Goal: Task Accomplishment & Management: Manage account settings

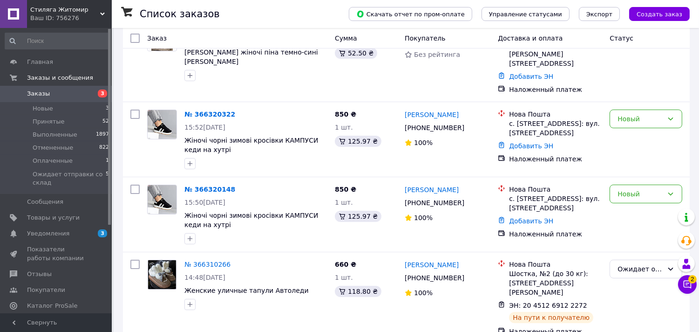
scroll to position [190, 0]
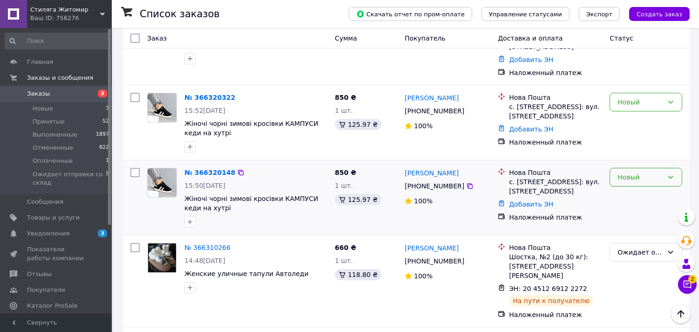
click at [657, 172] on div "Новый" at bounding box center [640, 177] width 46 height 10
click at [652, 171] on li "Принят" at bounding box center [646, 171] width 72 height 17
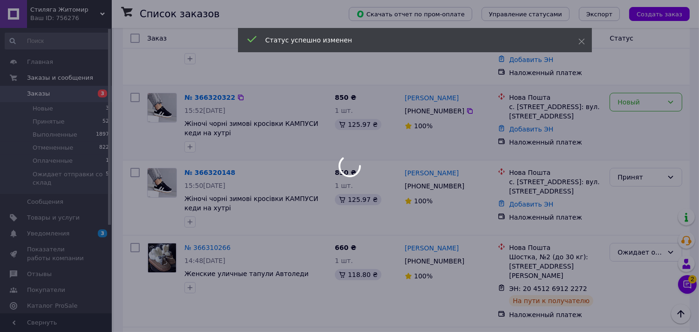
click at [652, 97] on div "Новый" at bounding box center [640, 102] width 46 height 10
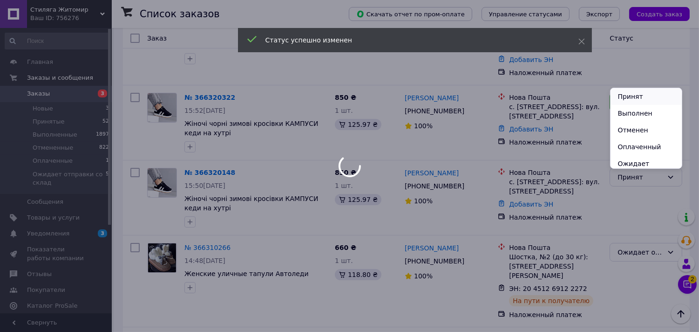
click at [652, 96] on li "Принят" at bounding box center [646, 96] width 72 height 17
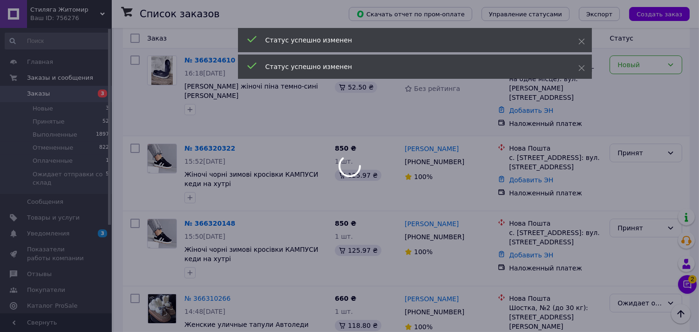
scroll to position [108, 0]
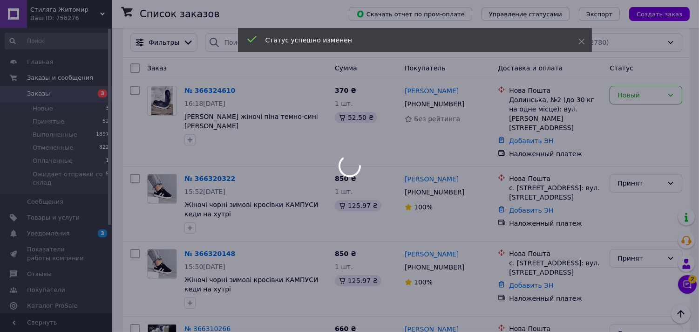
click at [646, 86] on div at bounding box center [349, 166] width 699 height 332
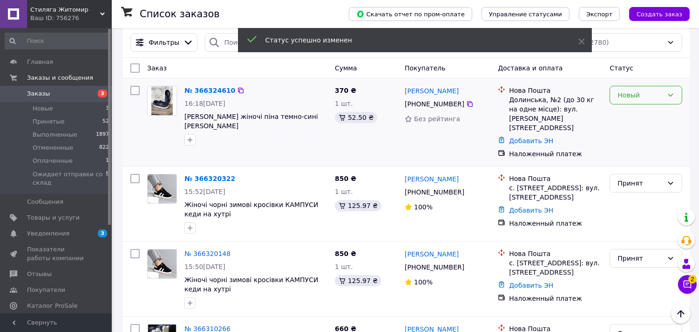
click at [641, 90] on div "Новый" at bounding box center [640, 95] width 46 height 10
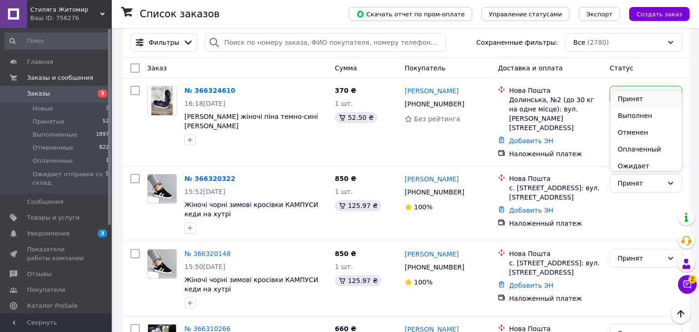
click at [644, 98] on li "Принят" at bounding box center [646, 98] width 72 height 17
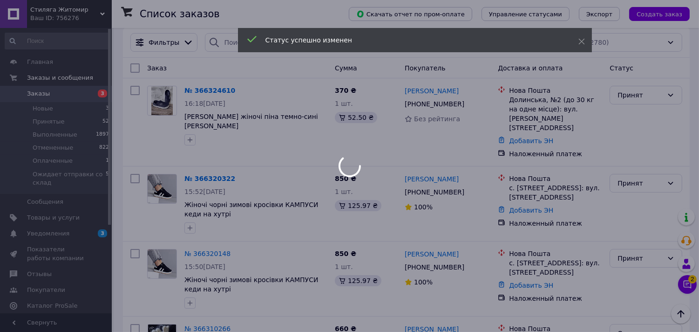
scroll to position [75, 0]
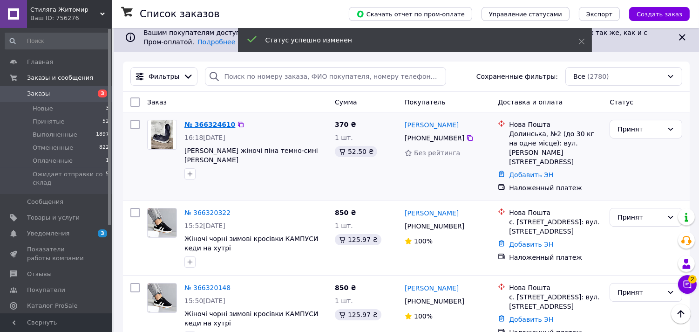
click at [208, 121] on link "№ 366324610" at bounding box center [209, 124] width 51 height 7
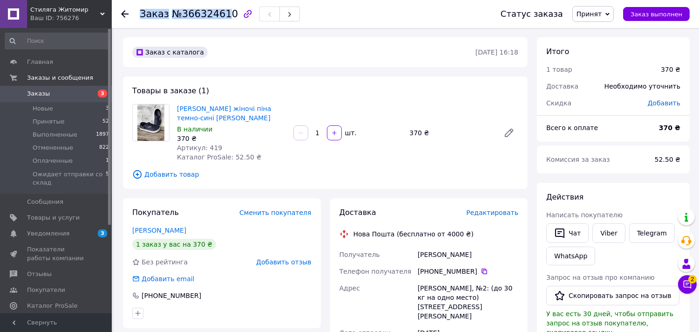
drag, startPoint x: 138, startPoint y: 15, endPoint x: 222, endPoint y: 14, distance: 83.8
click at [222, 14] on div "Заказ №366324610 Статус заказа Принят Выполнен Отменен Оплаченный Ожидает отпра…" at bounding box center [405, 14] width 569 height 28
click at [222, 14] on span "№366324610" at bounding box center [205, 13] width 66 height 11
drag, startPoint x: 227, startPoint y: 13, endPoint x: 199, endPoint y: 11, distance: 28.0
click at [199, 11] on div "Заказ №366324610" at bounding box center [220, 14] width 160 height 16
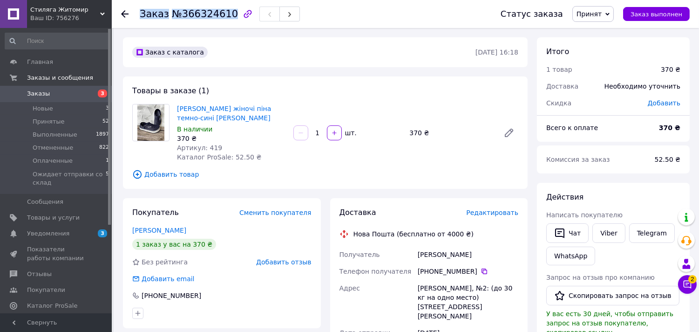
drag, startPoint x: 141, startPoint y: 11, endPoint x: 224, endPoint y: 10, distance: 82.9
click at [224, 10] on h1 "Заказ №366324610" at bounding box center [189, 13] width 98 height 11
copy h1 "Заказ №366324610"
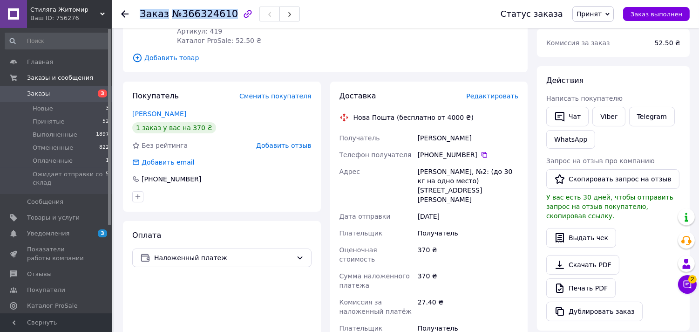
scroll to position [118, 0]
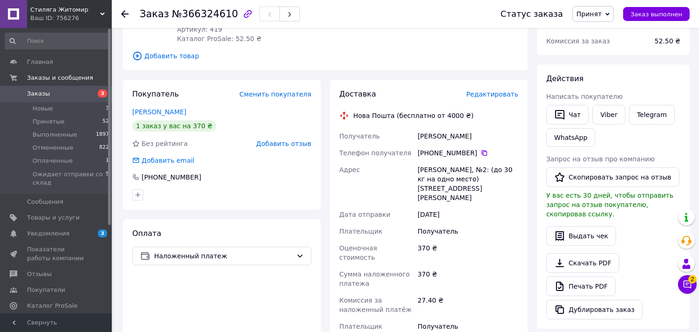
click at [482, 153] on div "[PHONE_NUMBER]" at bounding box center [468, 152] width 101 height 9
click at [481, 151] on icon at bounding box center [484, 153] width 6 height 6
drag, startPoint x: 415, startPoint y: 134, endPoint x: 448, endPoint y: 136, distance: 33.6
click at [448, 136] on div "Получатель Стьопкіна Інна Телефон получателя +380 95 035 07 08   Адрес Долинска…" at bounding box center [429, 245] width 183 height 235
copy div "Получатель Стьопкіна"
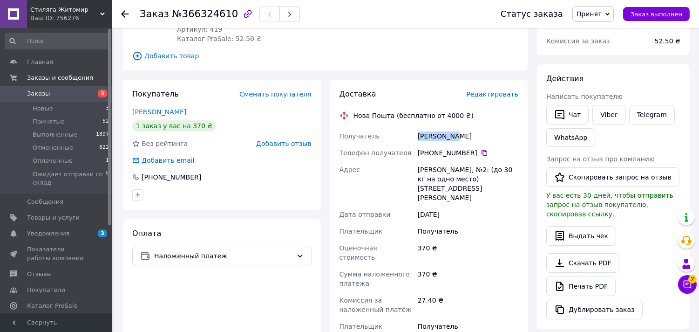
drag, startPoint x: 471, startPoint y: 138, endPoint x: 447, endPoint y: 136, distance: 23.8
click at [447, 136] on div "Стьопкіна Інна" at bounding box center [468, 136] width 104 height 17
copy div "Інна"
drag, startPoint x: 411, startPoint y: 169, endPoint x: 449, endPoint y: 167, distance: 38.7
click at [449, 167] on div "Получатель Стьопкіна Інна Телефон получателя +380 95 035 07 08   Адрес Долинска…" at bounding box center [429, 245] width 183 height 235
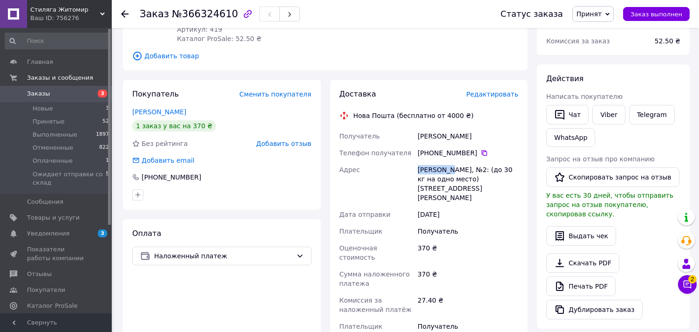
copy div "Адрес Долинская"
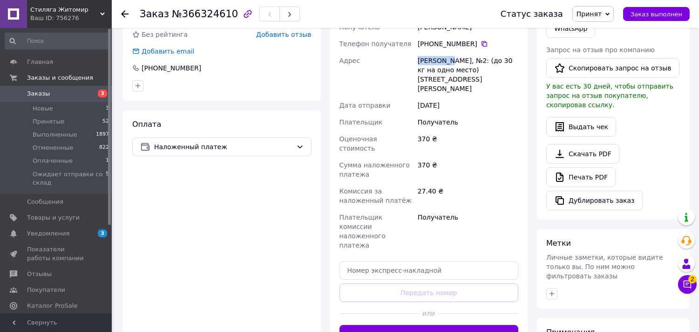
scroll to position [244, 0]
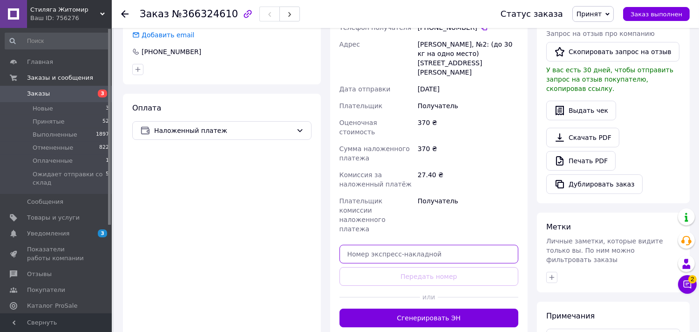
click at [388, 244] on input "text" at bounding box center [428, 253] width 179 height 19
paste input "20451269163622"
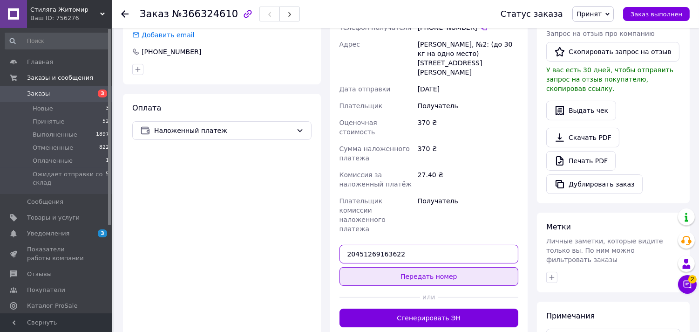
type input "20451269163622"
click at [461, 267] on button "Передать номер" at bounding box center [428, 276] width 179 height 19
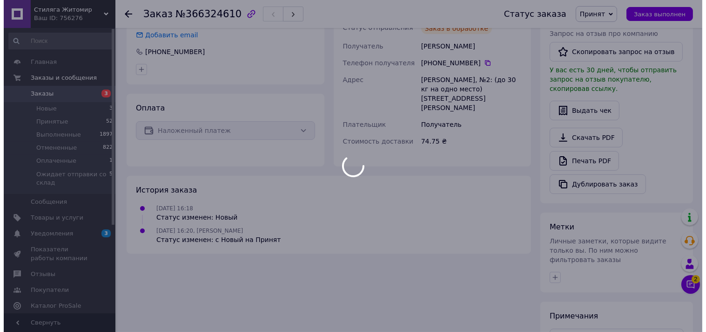
scroll to position [0, 0]
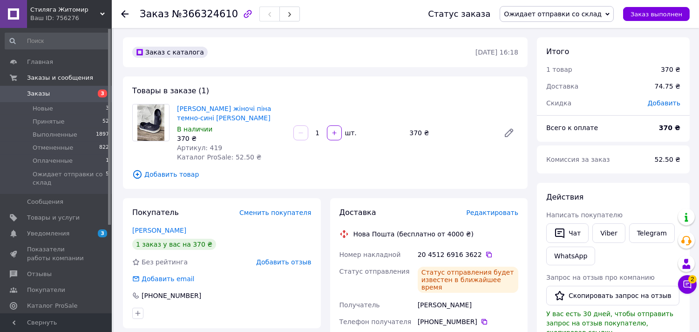
click at [63, 92] on span "Заказы" at bounding box center [56, 93] width 59 height 8
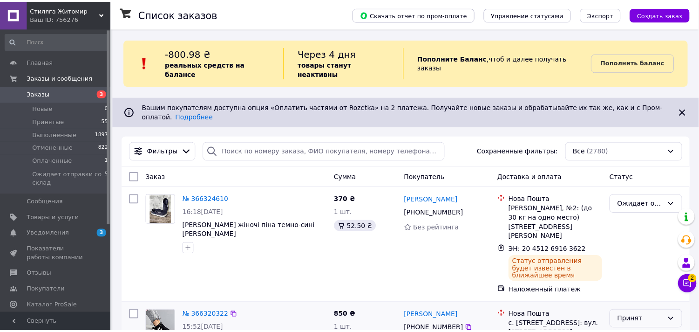
scroll to position [226, 0]
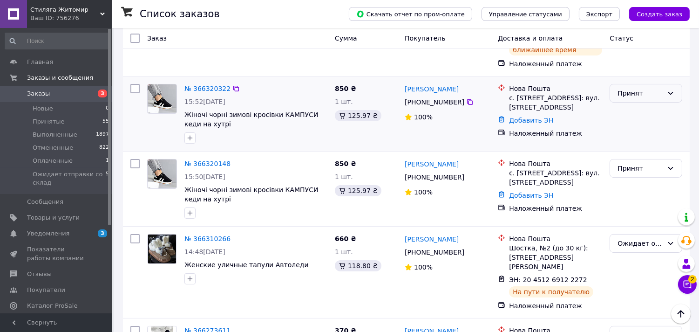
click at [643, 88] on div "Принят" at bounding box center [640, 93] width 46 height 10
click at [643, 106] on li "Отменен" at bounding box center [646, 104] width 72 height 17
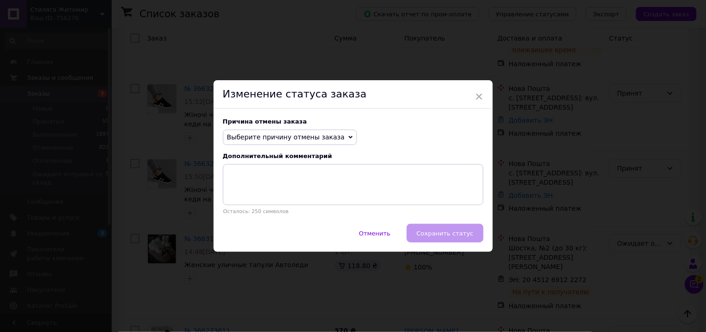
click at [315, 136] on span "Выберите причину отмены заказа" at bounding box center [286, 136] width 118 height 7
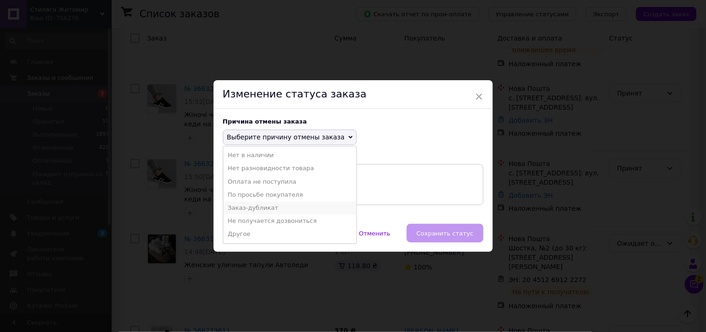
click at [260, 207] on li "Заказ-дубликат" at bounding box center [290, 207] width 133 height 13
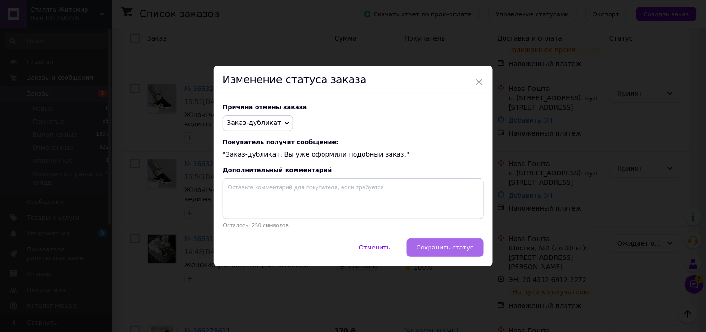
click at [447, 245] on span "Сохранить статус" at bounding box center [445, 247] width 57 height 7
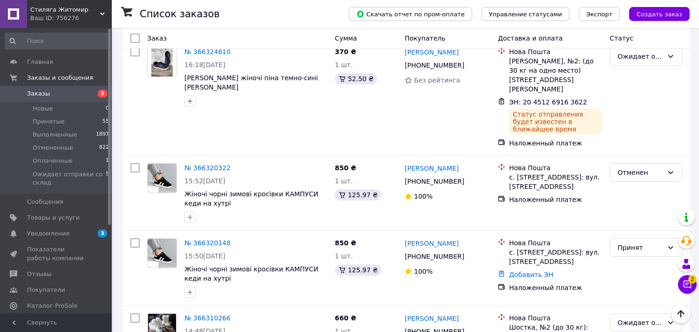
scroll to position [106, 0]
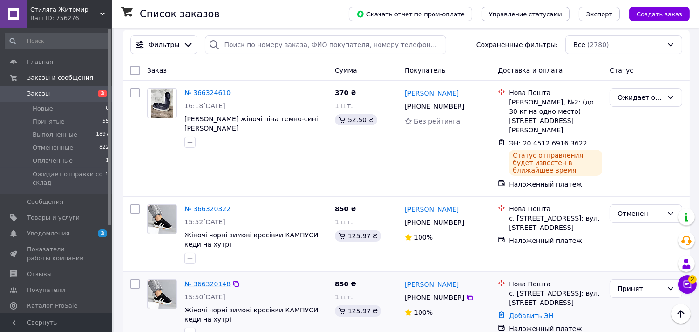
click at [207, 280] on link "№ 366320148" at bounding box center [207, 283] width 46 height 7
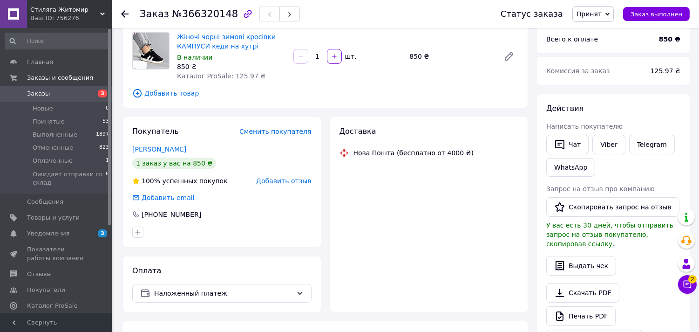
scroll to position [106, 0]
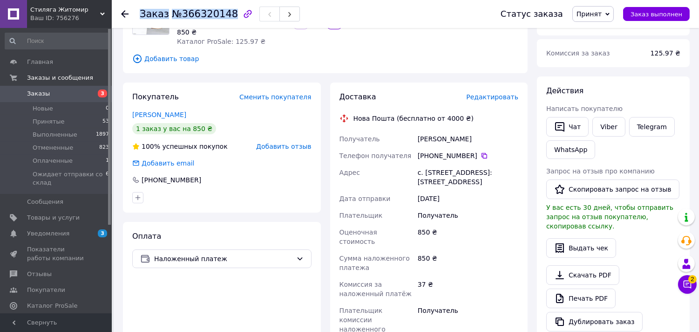
drag, startPoint x: 141, startPoint y: 16, endPoint x: 225, endPoint y: 12, distance: 83.9
click at [225, 12] on h1 "Заказ №366320148" at bounding box center [189, 13] width 98 height 11
copy h1 "Заказ №366320148"
click at [481, 156] on icon at bounding box center [484, 155] width 7 height 7
drag, startPoint x: 413, startPoint y: 136, endPoint x: 447, endPoint y: 137, distance: 35.0
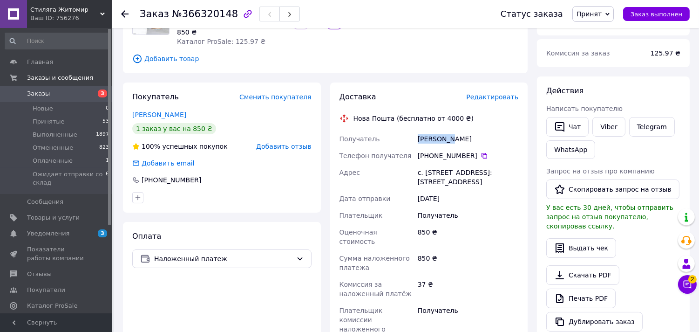
click at [447, 137] on div "Получатель Туряниця Анастасія Телефон получателя +380 66 192 46 47   Адрес с. С…" at bounding box center [429, 238] width 183 height 216
copy div "Получатель Туряниця"
drag, startPoint x: 481, startPoint y: 140, endPoint x: 448, endPoint y: 137, distance: 33.1
click at [448, 137] on div "Туряниця Анастасія" at bounding box center [468, 138] width 104 height 17
copy div "Анастасія"
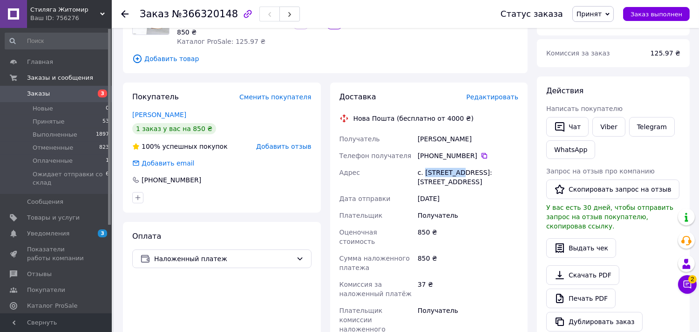
drag, startPoint x: 423, startPoint y: 170, endPoint x: 459, endPoint y: 169, distance: 36.3
click at [459, 169] on div "с. [STREET_ADDRESS]: [STREET_ADDRESS]" at bounding box center [468, 177] width 104 height 26
copy div "Страбычово"
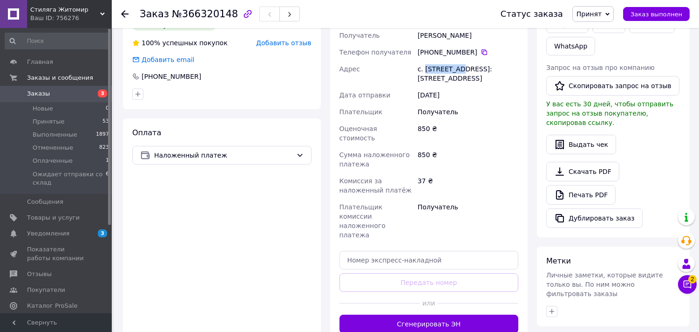
scroll to position [223, 0]
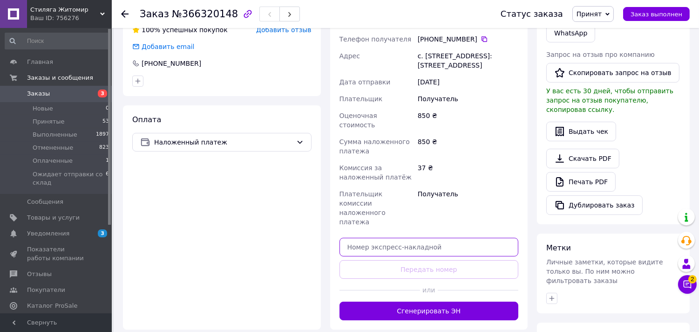
click at [425, 237] on input "text" at bounding box center [428, 246] width 179 height 19
paste input "20451269165773"
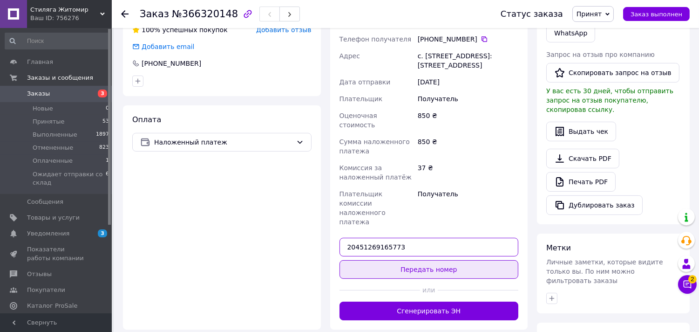
type input "20451269165773"
click at [446, 260] on button "Передать номер" at bounding box center [428, 269] width 179 height 19
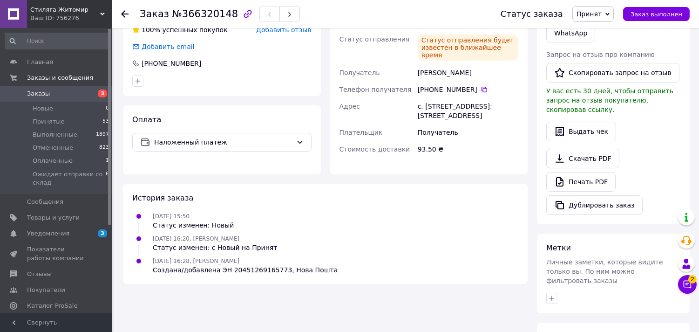
click at [597, 17] on span "Принят" at bounding box center [588, 13] width 25 height 7
click at [604, 75] on li "Ожидает отправки со склад" at bounding box center [623, 75] width 100 height 14
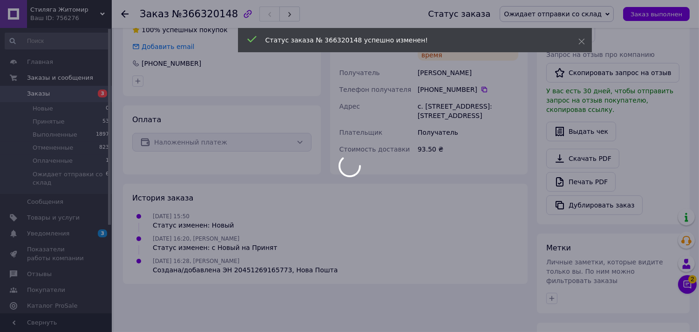
scroll to position [0, 0]
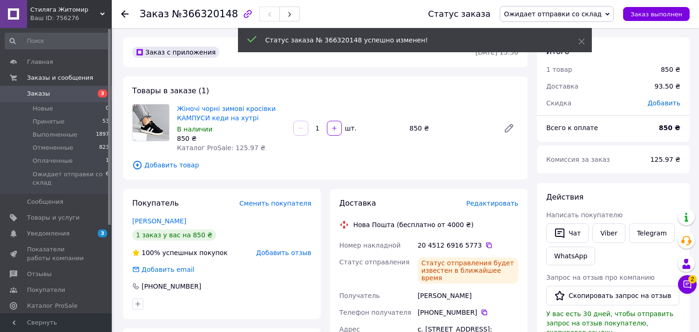
click at [76, 94] on span "Заказы" at bounding box center [56, 93] width 59 height 8
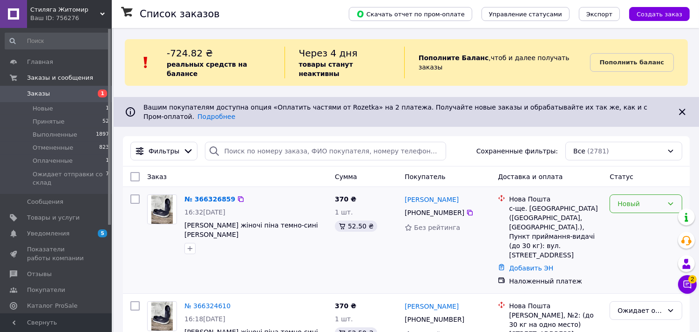
click at [636, 198] on div "Новый" at bounding box center [640, 203] width 46 height 10
click at [638, 208] on li "Принят" at bounding box center [646, 207] width 72 height 17
click at [212, 195] on link "№ 366326859" at bounding box center [207, 198] width 46 height 7
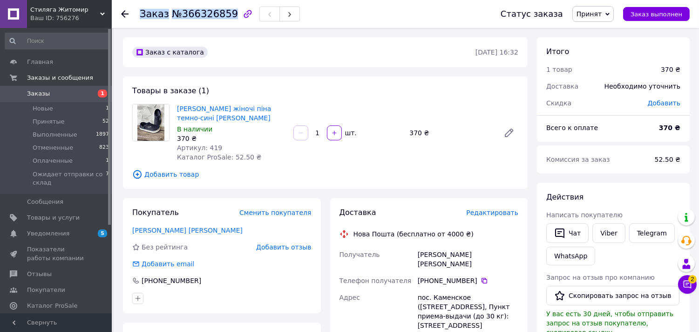
drag, startPoint x: 137, startPoint y: 13, endPoint x: 224, endPoint y: 17, distance: 87.2
click at [224, 17] on div "Заказ №366326859 Статус заказа Принят Выполнен Отменен Оплаченный Ожидает отпра…" at bounding box center [405, 14] width 569 height 28
copy h1 "Заказ №366326859"
click at [481, 277] on icon at bounding box center [484, 280] width 7 height 7
drag, startPoint x: 412, startPoint y: 254, endPoint x: 443, endPoint y: 254, distance: 31.2
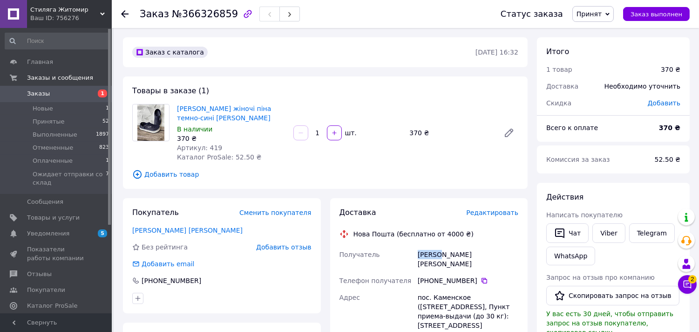
copy div "Получатель Шурдюк"
drag, startPoint x: 472, startPoint y: 250, endPoint x: 445, endPoint y: 253, distance: 27.3
click at [445, 253] on div "Шурдюк Ольга" at bounding box center [468, 259] width 104 height 26
copy div "Ольга"
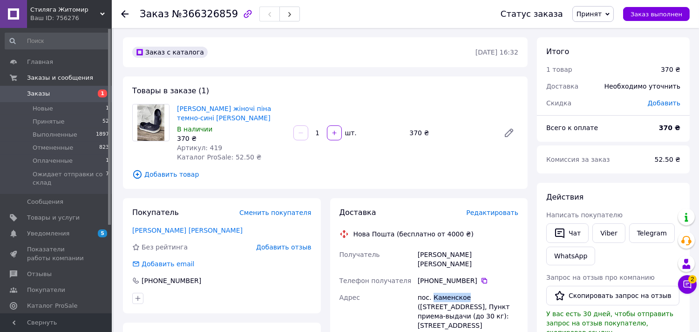
drag, startPoint x: 433, startPoint y: 287, endPoint x: 463, endPoint y: 287, distance: 30.3
click at [463, 289] on div "пос. Каменское ([STREET_ADDRESS], Пункт приема-выдачи (до 30 кг): [STREET_ADDRE…" at bounding box center [468, 311] width 104 height 45
drag, startPoint x: 467, startPoint y: 287, endPoint x: 416, endPoint y: 286, distance: 51.2
click at [416, 289] on div "пос. Каменское ([STREET_ADDRESS], Пункт приема-выдачи (до 30 кг): [STREET_ADDRE…" at bounding box center [468, 311] width 104 height 45
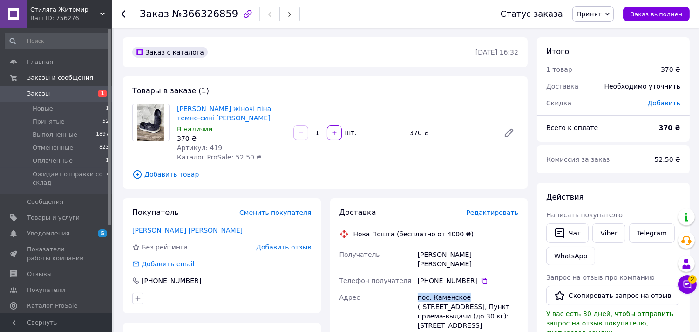
copy div "пос. Каменское"
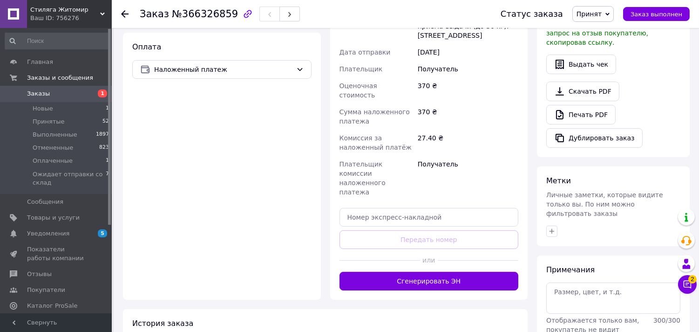
scroll to position [281, 0]
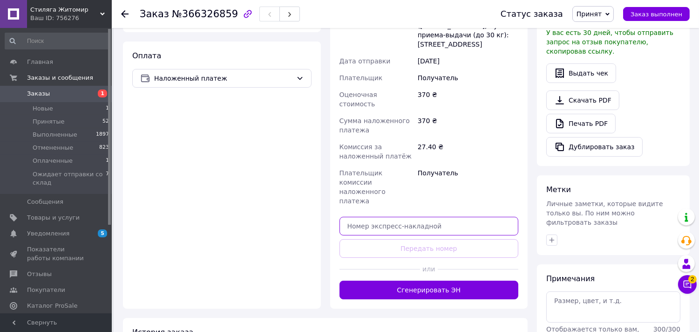
click at [434, 217] on input "text" at bounding box center [428, 226] width 179 height 19
paste input "20451269169957"
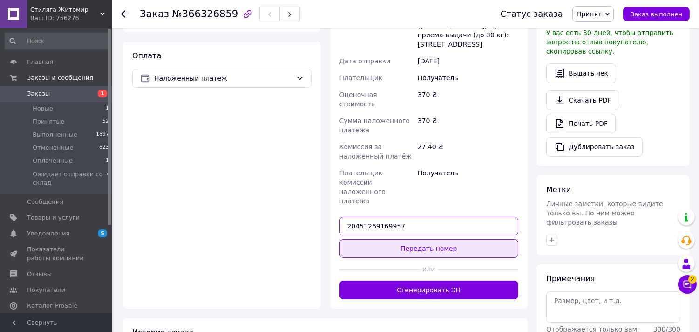
type input "20451269169957"
click at [413, 239] on button "Передать номер" at bounding box center [428, 248] width 179 height 19
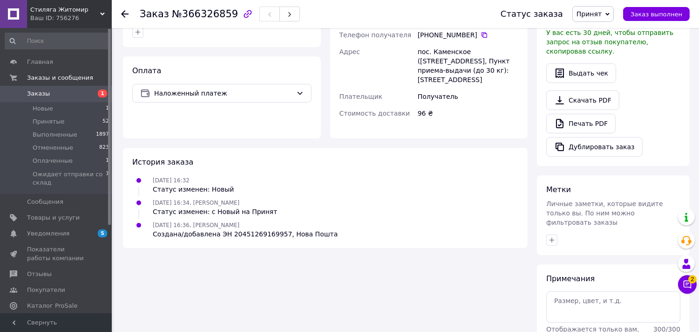
scroll to position [296, 0]
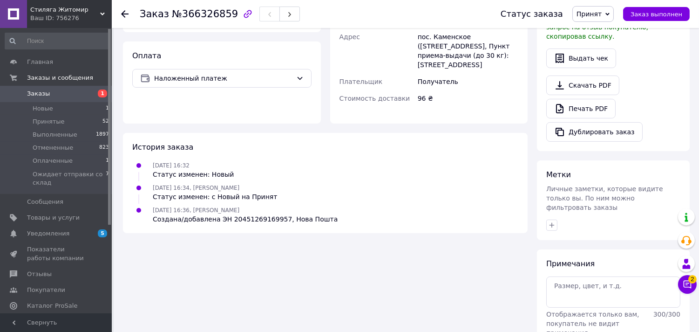
click at [602, 17] on span "Принят" at bounding box center [588, 13] width 25 height 7
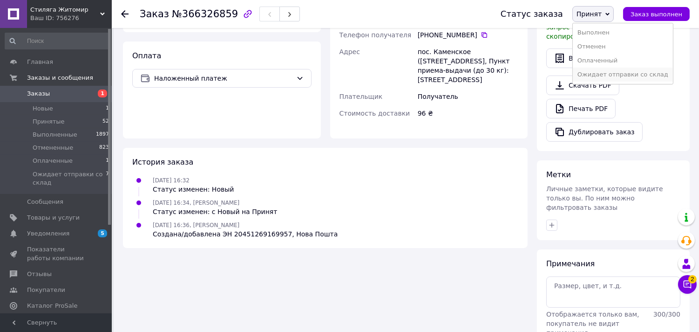
click at [615, 73] on li "Ожидает отправки со склад" at bounding box center [623, 75] width 100 height 14
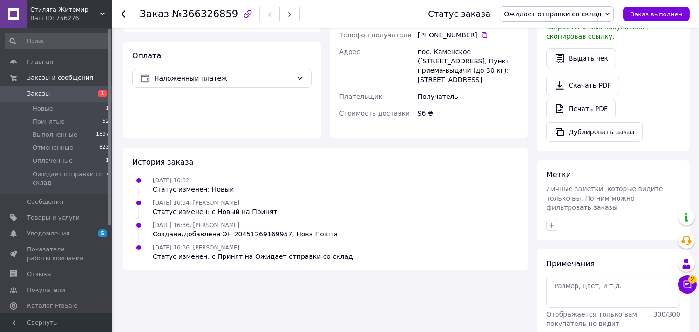
click at [75, 91] on span "Заказы" at bounding box center [56, 93] width 59 height 8
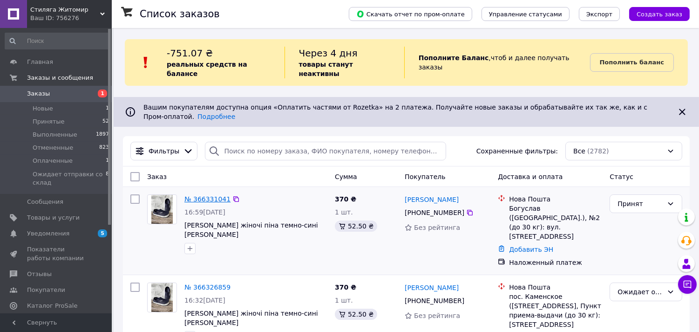
click at [198, 195] on link "№ 366331041" at bounding box center [207, 198] width 46 height 7
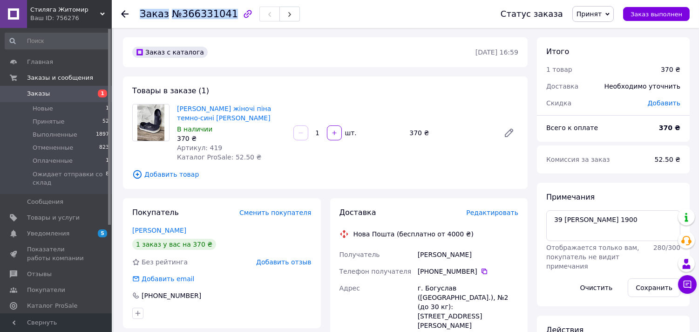
drag, startPoint x: 139, startPoint y: 16, endPoint x: 224, endPoint y: 15, distance: 84.8
click at [224, 15] on div "Заказ №366331041 Статус заказа Принят Выполнен Отменен Оплаченный Ожидает отпра…" at bounding box center [405, 14] width 569 height 28
copy h1 "Заказ №366331041"
click at [481, 271] on icon at bounding box center [484, 270] width 7 height 7
drag, startPoint x: 413, startPoint y: 255, endPoint x: 448, endPoint y: 256, distance: 35.4
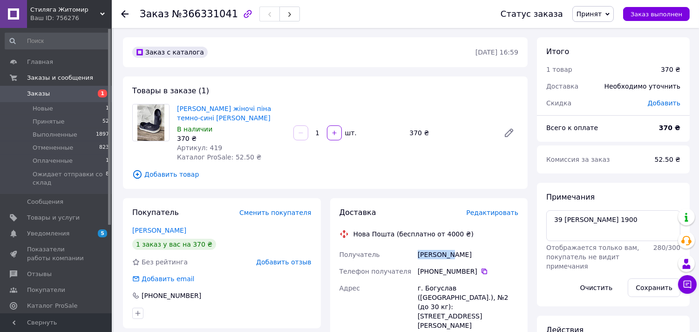
copy div "Получатель Каракасян"
drag, startPoint x: 480, startPoint y: 254, endPoint x: 450, endPoint y: 252, distance: 29.8
click at [450, 252] on div "[PERSON_NAME]" at bounding box center [468, 254] width 104 height 17
copy div "Мар'яна"
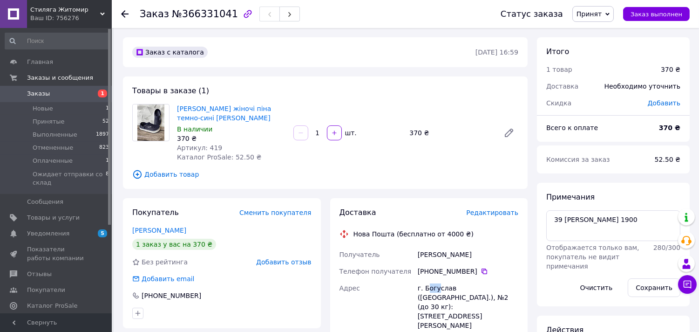
drag, startPoint x: 425, startPoint y: 287, endPoint x: 438, endPoint y: 286, distance: 12.6
click at [438, 286] on div "г. Богуслав ([GEOGRAPHIC_DATA].), №2 (до 30 кг): [STREET_ADDRESS][PERSON_NAME]" at bounding box center [468, 306] width 104 height 54
click at [429, 286] on div "г. Богуслав ([GEOGRAPHIC_DATA].), №2 (до 30 кг): [STREET_ADDRESS][PERSON_NAME]" at bounding box center [468, 306] width 104 height 54
drag, startPoint x: 422, startPoint y: 288, endPoint x: 453, endPoint y: 286, distance: 30.8
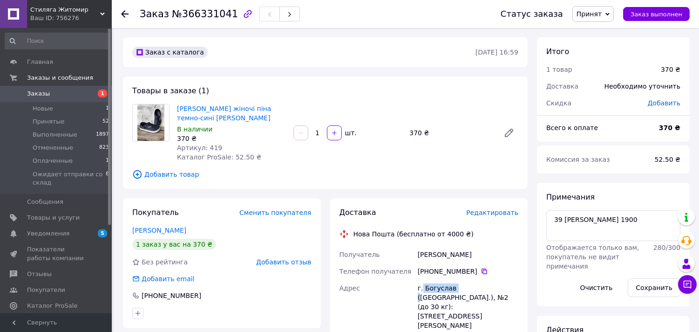
click at [453, 286] on div "г. Богуслав ([GEOGRAPHIC_DATA].), №2 (до 30 кг): [STREET_ADDRESS][PERSON_NAME]" at bounding box center [468, 306] width 104 height 54
copy div "[PERSON_NAME] ("
click at [601, 14] on span "Принят" at bounding box center [588, 13] width 25 height 7
click at [611, 75] on li "Ожидает отправки со склад" at bounding box center [623, 75] width 100 height 14
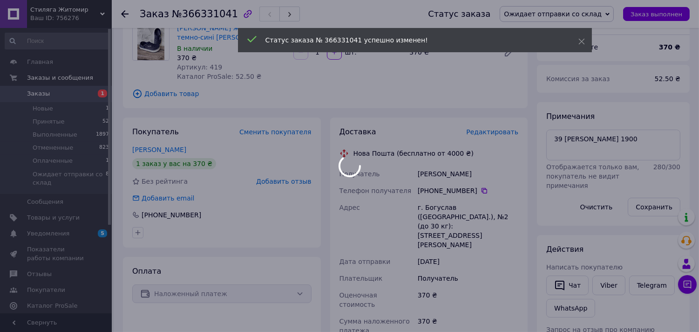
scroll to position [147, 0]
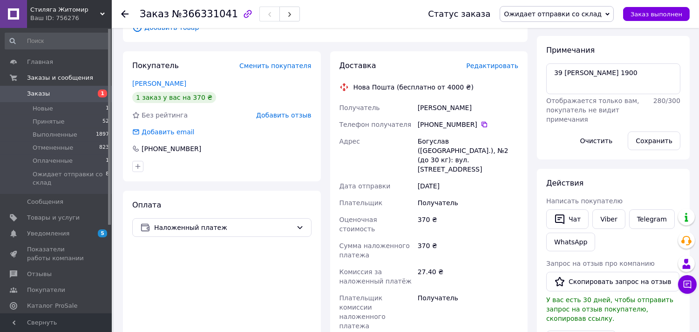
paste input "20451269183783"
type input "20451269183783"
